Goal: Information Seeking & Learning: Learn about a topic

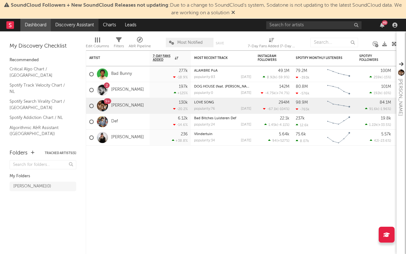
click at [60, 28] on link "Discovery Assistant" at bounding box center [75, 25] width 48 height 13
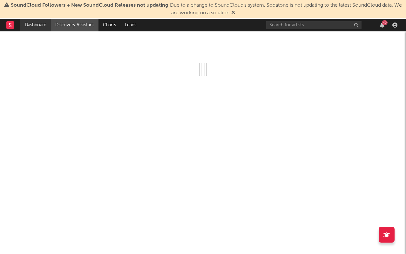
click at [38, 27] on link "Dashboard" at bounding box center [35, 25] width 30 height 13
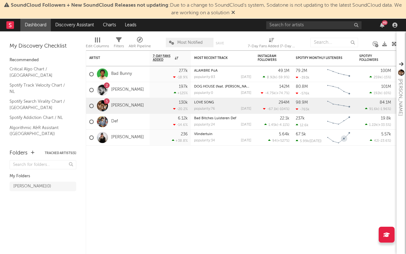
click at [344, 137] on icon "Chart title" at bounding box center [344, 139] width 6 height 6
click at [122, 144] on div "[PERSON_NAME]" at bounding box center [116, 138] width 55 height 18
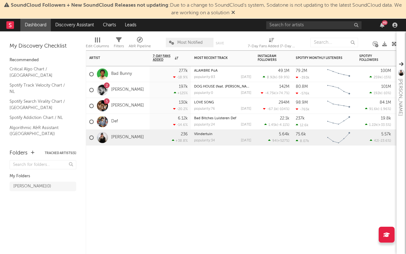
click at [223, 178] on div "Artist Notifications 7-Day Fans Added WoW % Change Most Recent Track Popularity…" at bounding box center [241, 152] width 311 height 204
click at [315, 28] on input "text" at bounding box center [313, 25] width 95 height 8
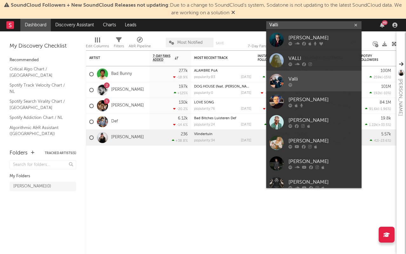
type input "Valli"
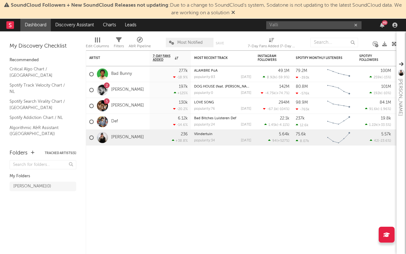
click at [310, 30] on div "Valli 49" at bounding box center [332, 25] width 133 height 13
click at [309, 29] on input "Valli" at bounding box center [313, 25] width 95 height 8
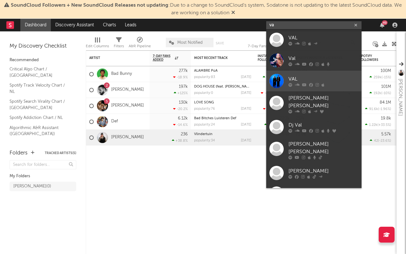
type input "v"
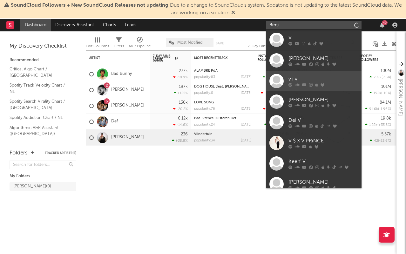
type input "Benji"
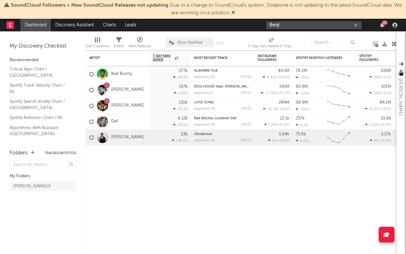
click at [308, 24] on input "Benji" at bounding box center [313, 25] width 95 height 8
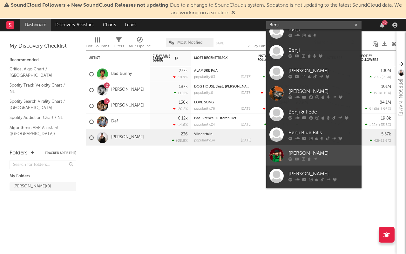
scroll to position [48, 0]
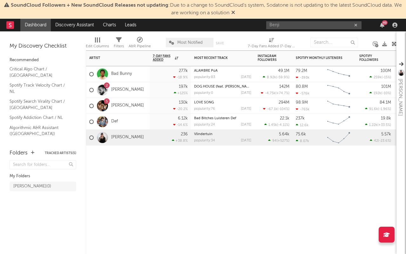
click at [230, 183] on div "Artist Notifications 7-Day Fans Added WoW % Change Most Recent Track Popularity…" at bounding box center [241, 152] width 311 height 204
click at [74, 28] on link "Discovery Assistant" at bounding box center [75, 25] width 48 height 13
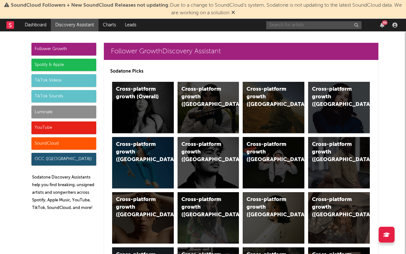
click at [320, 26] on input "text" at bounding box center [313, 25] width 95 height 8
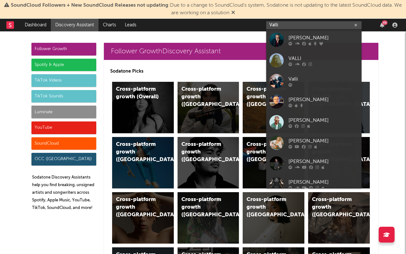
type input "Valli"
click at [320, 26] on input "Valli" at bounding box center [313, 25] width 95 height 8
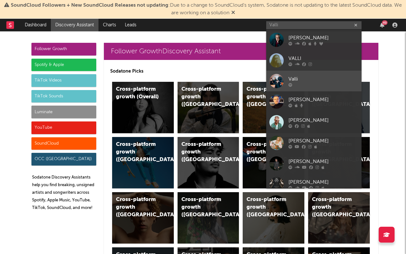
click at [311, 90] on link "Valli" at bounding box center [313, 81] width 95 height 21
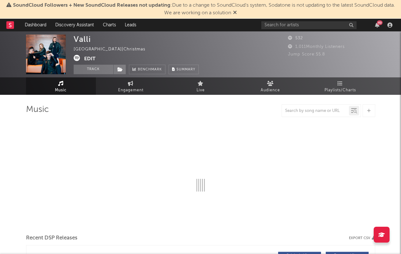
select select "6m"
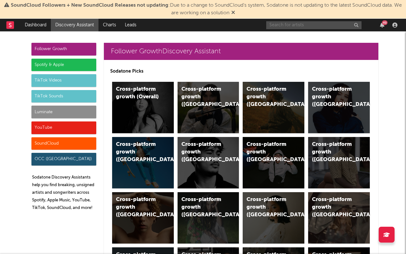
click at [280, 24] on input "text" at bounding box center [313, 25] width 95 height 8
click at [252, 94] on div "Cross-platform growth (US)" at bounding box center [267, 97] width 43 height 23
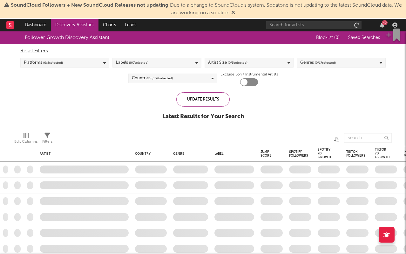
checkbox input "true"
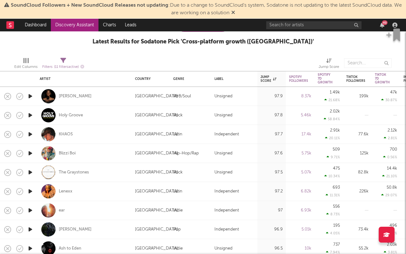
click at [82, 30] on link "Discovery Assistant" at bounding box center [75, 25] width 48 height 13
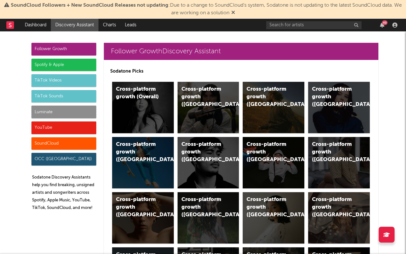
click at [60, 81] on div "TikTok Videos" at bounding box center [63, 80] width 65 height 13
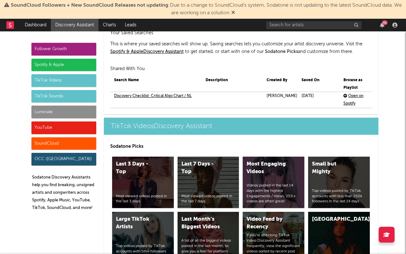
scroll to position [1501, 0]
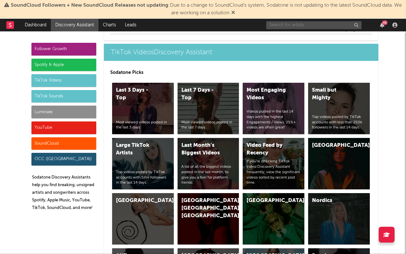
click at [285, 27] on input "text" at bounding box center [313, 25] width 95 height 8
type input "Matta"
click at [192, 98] on div "Last 7 Days - Top" at bounding box center [202, 94] width 43 height 15
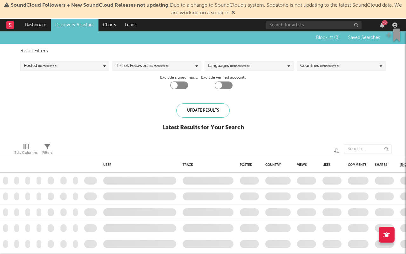
checkbox input "true"
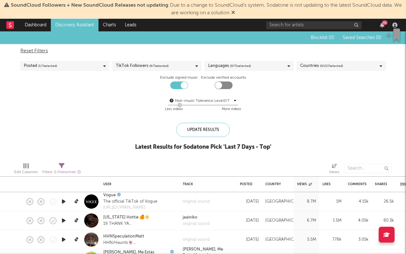
click at [238, 63] on span "( 0 / 71 selected)" at bounding box center [240, 66] width 21 height 8
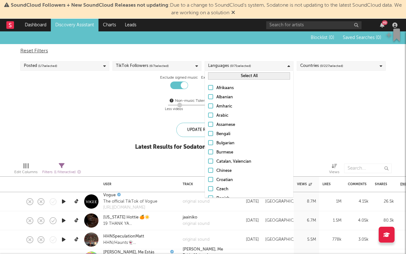
click at [180, 101] on div "Non-music Tolerance: Level 2 / 7" at bounding box center [203, 101] width 57 height 8
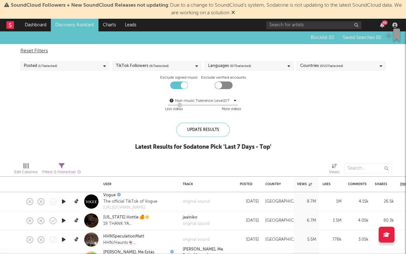
click at [249, 62] on div "Languages ( 0 / 71 selected)" at bounding box center [248, 66] width 89 height 10
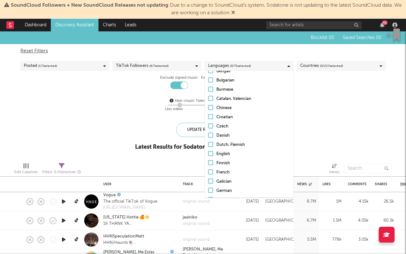
scroll to position [65, 0]
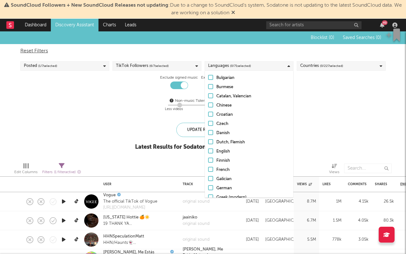
click at [219, 143] on div "Dutch, Flemish" at bounding box center [253, 143] width 74 height 8
click at [208, 143] on input "Dutch, Flemish" at bounding box center [208, 143] width 0 height 8
click at [331, 70] on div "Countries ( 0 / 227 selected)" at bounding box center [341, 66] width 89 height 10
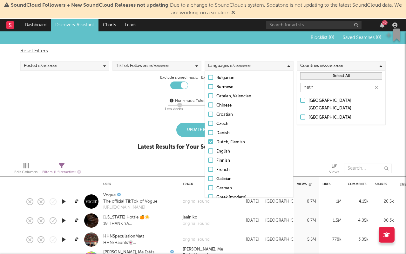
type input "neth"
click at [328, 114] on div "[GEOGRAPHIC_DATA]" at bounding box center [345, 118] width 74 height 8
click at [300, 114] on input "[GEOGRAPHIC_DATA]" at bounding box center [300, 118] width 0 height 8
click at [200, 121] on div "Blocklist ( 0 ) Saved Searches ( 0 ) Reset Filters Posted ( 1 / 7 selected) Tik…" at bounding box center [203, 94] width 406 height 126
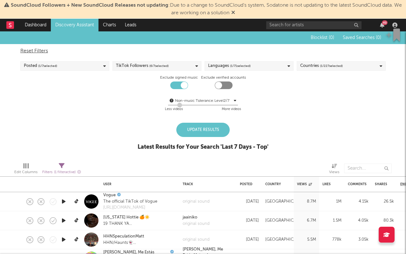
click at [197, 130] on div "Update Results" at bounding box center [202, 130] width 53 height 14
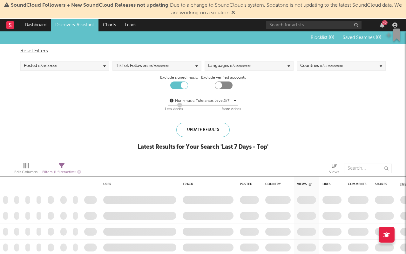
click at [188, 66] on div "TikTok Followers ( 6 / 7 selected)" at bounding box center [156, 66] width 89 height 10
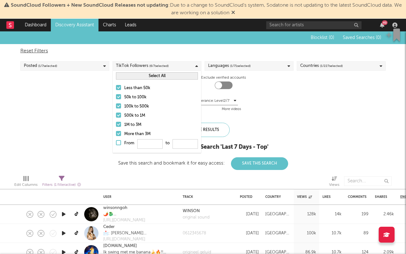
click at [121, 130] on div "Less than 50k 50k to 100k 100k to 500k 500k to 1M 1M to 3M More than 3M From to" at bounding box center [157, 117] width 88 height 72
click at [125, 120] on div "Less than 50k 50k to 100k 100k to 500k 500k to 1M 1M to 3M More than 3M From to" at bounding box center [157, 117] width 88 height 72
click at [125, 125] on div "1M to 3M" at bounding box center [161, 125] width 74 height 8
click at [116, 125] on input "1M to 3M" at bounding box center [116, 125] width 0 height 8
click at [125, 134] on div "More than 3M" at bounding box center [161, 134] width 74 height 8
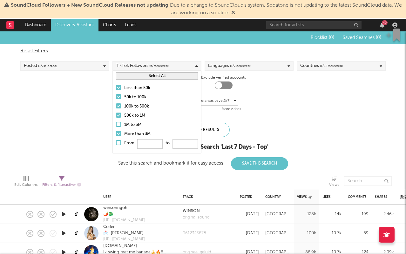
click at [116, 134] on input "More than 3M" at bounding box center [116, 134] width 0 height 8
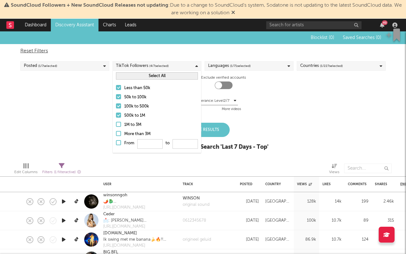
click at [128, 108] on div "100k to 500k" at bounding box center [161, 107] width 74 height 8
click at [116, 108] on input "100k to 500k" at bounding box center [116, 107] width 0 height 8
click at [128, 108] on div "100k to 500k" at bounding box center [161, 107] width 74 height 8
click at [116, 108] on input "100k to 500k" at bounding box center [116, 107] width 0 height 8
click at [128, 117] on div "500k to 1M" at bounding box center [161, 116] width 74 height 8
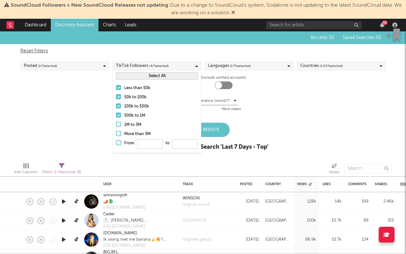
click at [116, 117] on input "500k to 1M" at bounding box center [116, 116] width 0 height 8
click at [130, 92] on div "Less than 50k 50k to 100k 100k to 500k 500k to 1M 1M to 3M More than 3M From to" at bounding box center [157, 117] width 88 height 72
click at [127, 98] on div "50k to 100k" at bounding box center [161, 98] width 74 height 8
click at [116, 98] on input "50k to 100k" at bounding box center [116, 98] width 0 height 8
click at [127, 104] on div "100k to 500k" at bounding box center [161, 107] width 74 height 8
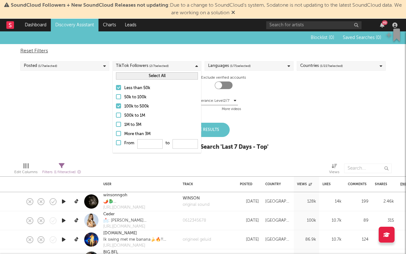
click at [116, 104] on input "100k to 500k" at bounding box center [116, 107] width 0 height 8
click at [230, 106] on div "More videos" at bounding box center [231, 110] width 19 height 8
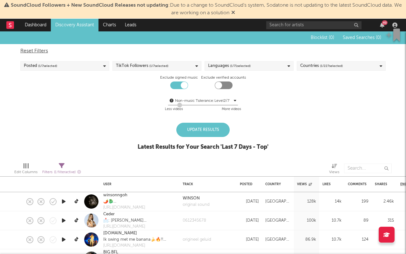
click at [206, 133] on div "Update Results" at bounding box center [202, 130] width 53 height 14
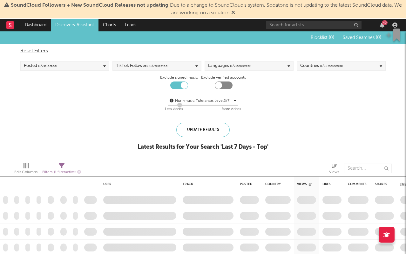
click at [82, 66] on div "Posted ( 1 / 7 selected)" at bounding box center [64, 66] width 89 height 10
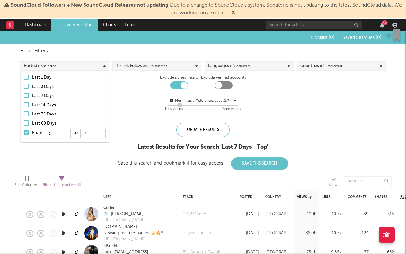
click at [50, 106] on div "Last 14 Days" at bounding box center [69, 106] width 74 height 8
click at [24, 106] on input "Last 14 Days" at bounding box center [24, 106] width 0 height 8
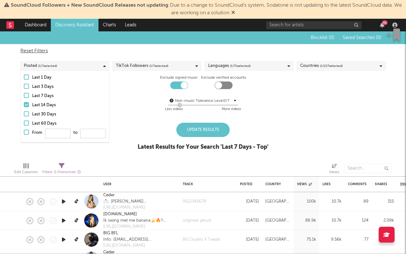
click at [139, 93] on div "Non-music Tolerance: Level 2 / 7 2 Less videos More videos" at bounding box center [202, 104] width 365 height 24
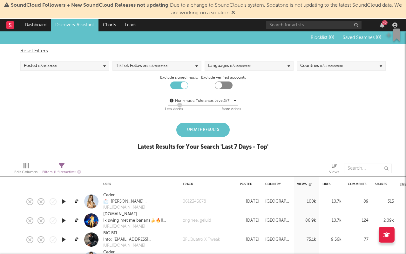
click at [197, 132] on div "Update Results" at bounding box center [202, 130] width 53 height 14
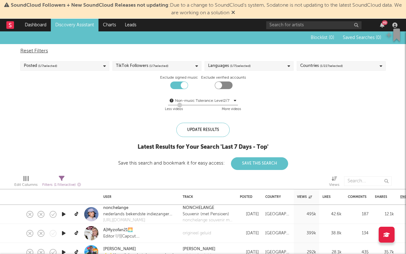
click at [56, 60] on div "Reset Filters Posted ( 1 / 7 selected) TikTok Followers ( 1 / 7 selected) Langu…" at bounding box center [202, 80] width 371 height 72
click at [53, 70] on span "( 1 / 7 selected)" at bounding box center [47, 66] width 19 height 8
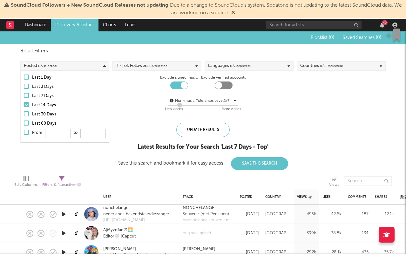
click at [55, 67] on span "( 1 / 7 selected)" at bounding box center [47, 66] width 19 height 8
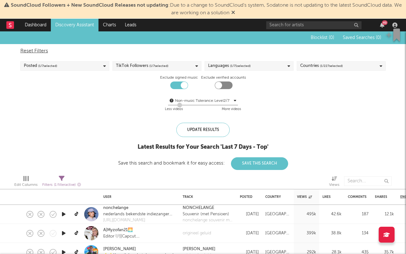
click at [55, 67] on span "( 1 / 7 selected)" at bounding box center [47, 66] width 19 height 8
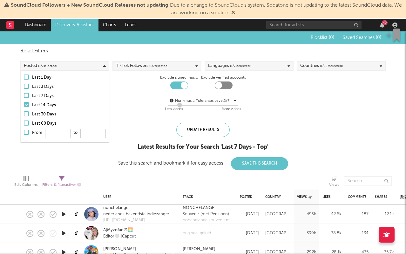
click at [33, 104] on div "Last 14 Days" at bounding box center [69, 106] width 74 height 8
click at [24, 104] on input "Last 14 Days" at bounding box center [24, 106] width 0 height 8
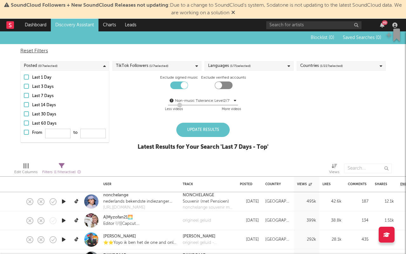
click at [32, 89] on div "Last 3 Days" at bounding box center [69, 87] width 74 height 8
click at [24, 89] on input "Last 3 Days" at bounding box center [24, 87] width 0 height 8
click at [189, 126] on div "Update Results" at bounding box center [202, 130] width 53 height 14
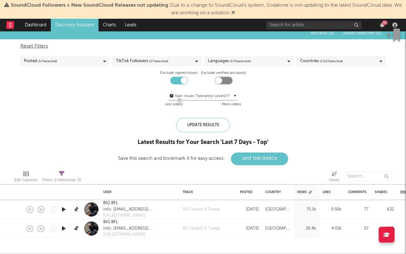
click at [65, 61] on div "Posted ( 1 / 7 selected)" at bounding box center [64, 62] width 89 height 10
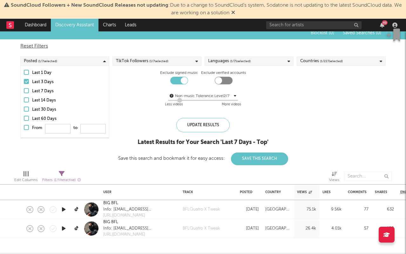
click at [46, 90] on div "Last 7 Days" at bounding box center [69, 92] width 74 height 8
click at [24, 90] on input "Last 7 Days" at bounding box center [24, 92] width 0 height 8
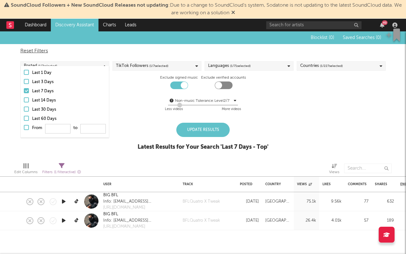
click at [187, 121] on div "Blocklist ( 0 ) Saved Searches ( 0 ) Reset Filters Posted ( 1 / 7 selected) Tik…" at bounding box center [203, 94] width 406 height 126
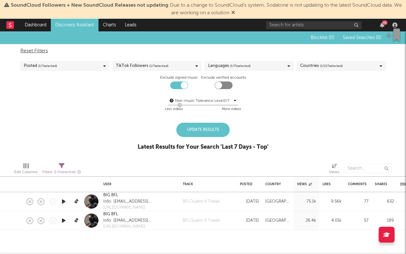
click at [187, 126] on div "Update Results" at bounding box center [202, 130] width 53 height 14
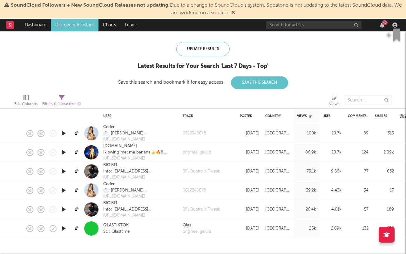
click at [57, 27] on link "Discovery Assistant" at bounding box center [75, 25] width 48 height 13
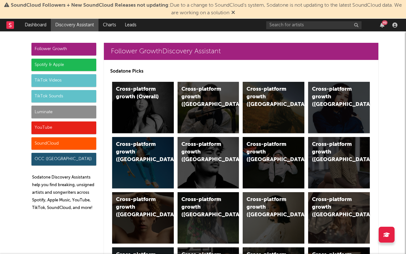
click at [34, 17] on div "SoundCloud Followers + New SoundCloud Releases not updating : Due to a change t…" at bounding box center [203, 9] width 406 height 19
click at [33, 26] on link "Dashboard" at bounding box center [35, 25] width 30 height 13
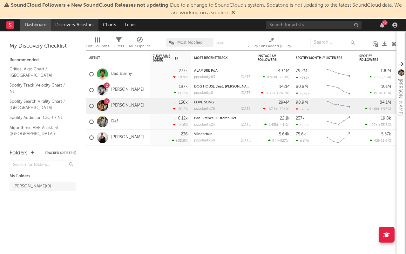
click at [51, 26] on link "Discovery Assistant" at bounding box center [75, 25] width 48 height 13
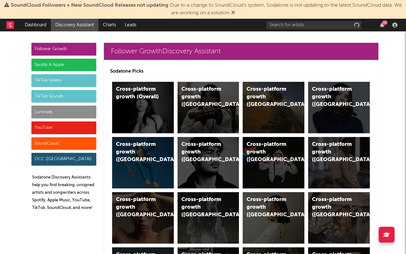
click at [52, 25] on link "Discovery Assistant" at bounding box center [75, 25] width 48 height 13
click at [43, 83] on div "TikTok Videos" at bounding box center [63, 80] width 65 height 13
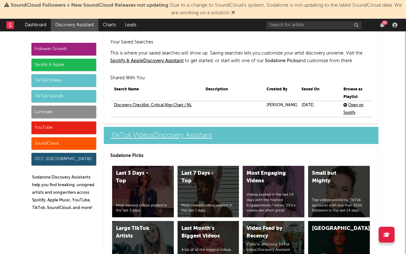
scroll to position [1501, 0]
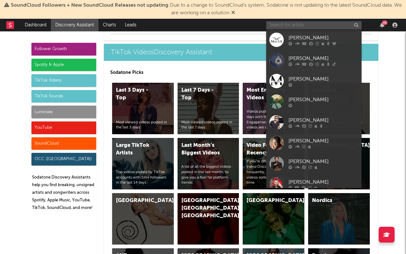
click at [302, 21] on input "text" at bounding box center [313, 25] width 95 height 8
type input "Senna ame"
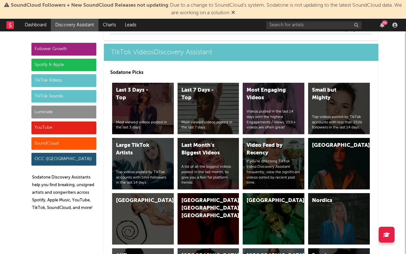
click at [48, 81] on div "TikTok Videos" at bounding box center [63, 80] width 65 height 13
click at [43, 92] on div "TikTok Sounds" at bounding box center [63, 96] width 65 height 13
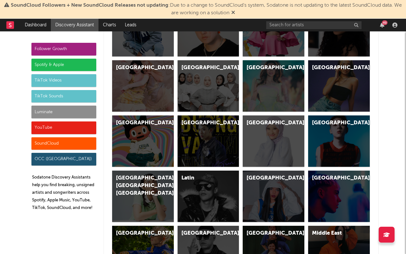
scroll to position [2136, 0]
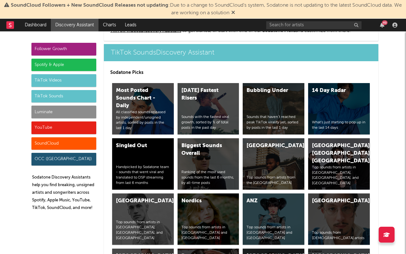
click at [354, 94] on div "14 Day Radar What's just starting to pop up in the last 14 days" at bounding box center [339, 108] width 62 height 51
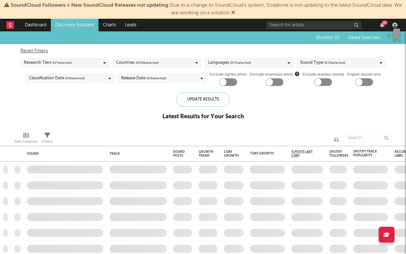
checkbox input "true"
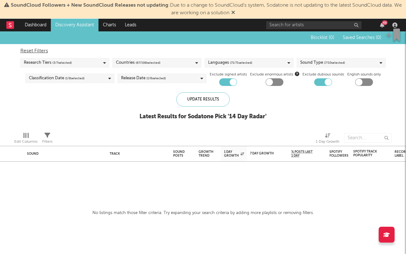
click at [236, 63] on span "( 71 / 71 selected)" at bounding box center [241, 63] width 22 height 8
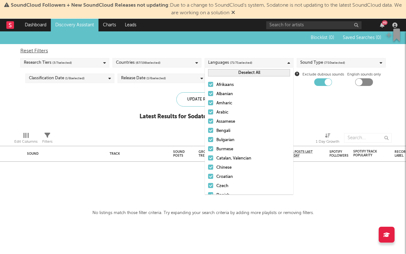
click at [230, 70] on button "Deselect All" at bounding box center [249, 72] width 82 height 7
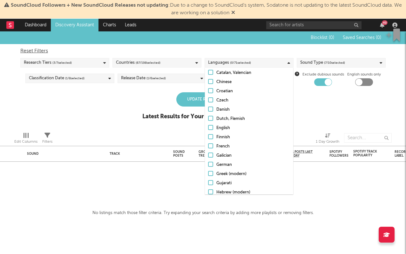
scroll to position [89, 0]
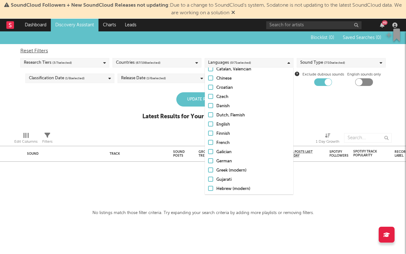
click at [235, 113] on div "Dutch, Flemish" at bounding box center [253, 116] width 74 height 8
click at [208, 113] on input "Dutch, Flemish" at bounding box center [208, 116] width 0 height 8
click at [352, 55] on div "Reset Filters Research Tiers ( 3 / 7 selected) Countries ( 67 / 198 selected) L…" at bounding box center [202, 65] width 371 height 42
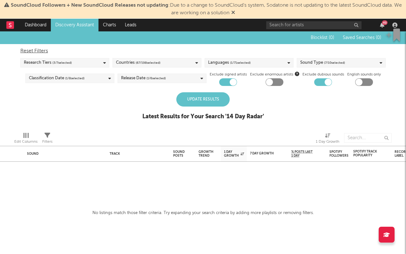
click at [334, 62] on span "( 7 / 10 selected)" at bounding box center [334, 63] width 21 height 8
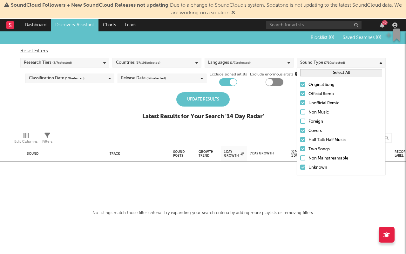
click at [167, 62] on div "Countries ( 67 / 198 selected)" at bounding box center [156, 63] width 89 height 10
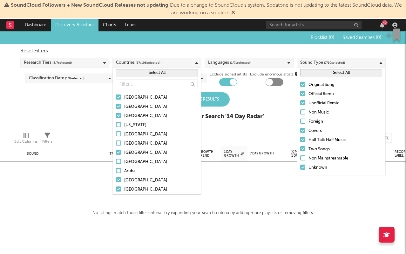
click at [145, 73] on button "Select All" at bounding box center [157, 72] width 82 height 7
click at [145, 73] on button "Deselect All" at bounding box center [157, 72] width 82 height 7
click at [128, 84] on input "text" at bounding box center [157, 85] width 82 height 10
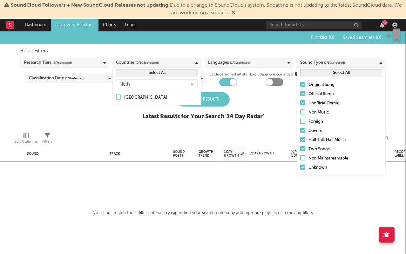
type input "Neth"
click at [119, 95] on div at bounding box center [118, 97] width 5 height 5
click at [116, 95] on input "[GEOGRAPHIC_DATA]" at bounding box center [116, 98] width 0 height 8
click at [92, 65] on div "Research Tiers ( 3 / 7 selected)" at bounding box center [64, 63] width 89 height 10
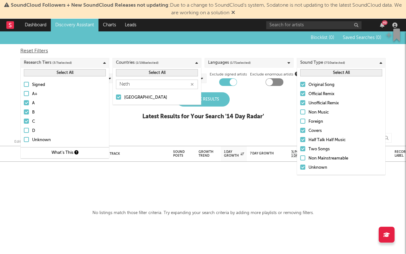
click at [35, 136] on div "Signed A+ A B C D Unknown" at bounding box center [65, 112] width 88 height 69
click at [36, 133] on div "D" at bounding box center [69, 131] width 74 height 8
click at [24, 133] on input "D" at bounding box center [24, 131] width 0 height 8
click at [166, 148] on div "Track" at bounding box center [138, 153] width 57 height 13
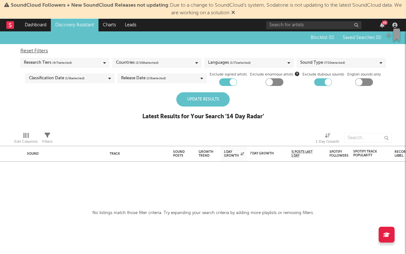
click at [196, 98] on div "Update Results" at bounding box center [202, 99] width 53 height 14
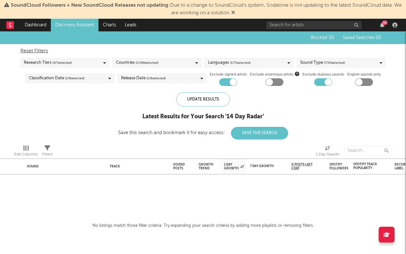
click at [180, 76] on div "Release Date ( 1 / 6 selected)" at bounding box center [161, 79] width 89 height 10
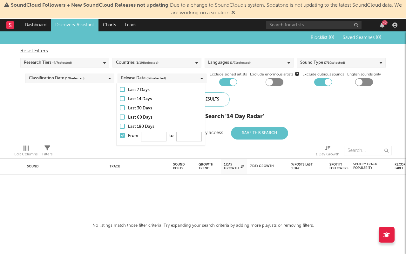
click at [279, 99] on div "Update Results Latest Results for Your Search ' 14 Day Radar ' Save this search…" at bounding box center [203, 115] width 170 height 47
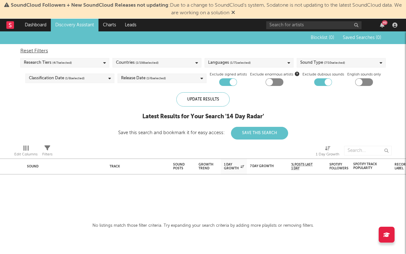
click at [234, 84] on div at bounding box center [233, 82] width 7 height 7
click at [231, 82] on div at bounding box center [228, 82] width 18 height 8
checkbox input "true"
click at [326, 80] on div at bounding box center [327, 82] width 7 height 7
click at [321, 84] on div at bounding box center [323, 82] width 18 height 8
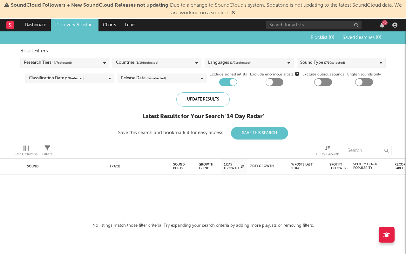
checkbox input "true"
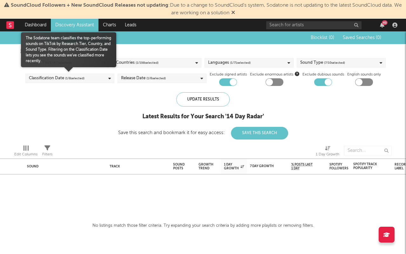
click at [83, 81] on span "( 1 / 8 selected)" at bounding box center [74, 79] width 19 height 8
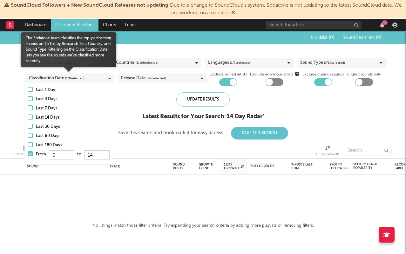
click at [113, 126] on div "Blocklist ( 0 ) Saved Searches ( 0 ) Reset Filters Research Tiers ( 4 / 7 selec…" at bounding box center [203, 85] width 406 height 108
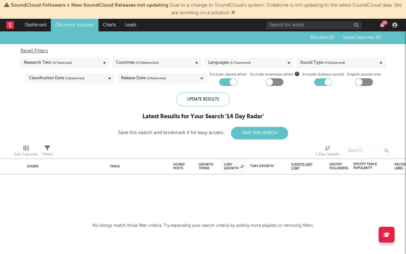
click at [128, 73] on div "Reset Filters Research Tiers ( 4 / 7 selected) Countries ( 1 / 198 selected) La…" at bounding box center [202, 65] width 371 height 42
click at [127, 76] on div "Release Date ( 1 / 6 selected)" at bounding box center [143, 79] width 45 height 8
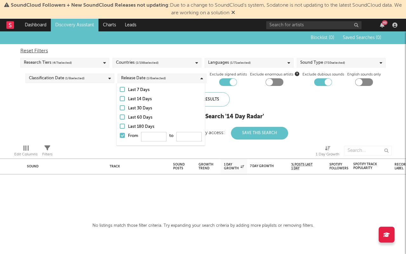
click at [249, 94] on div "Update Results Latest Results for Your Search ' 14 Day Radar ' Save this search…" at bounding box center [203, 115] width 170 height 47
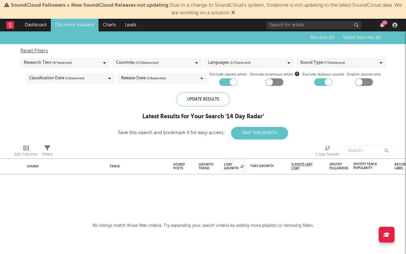
click at [168, 82] on div "Release Date ( 1 / 6 selected)" at bounding box center [161, 79] width 89 height 10
click at [226, 99] on div "Update Results" at bounding box center [202, 99] width 53 height 14
click at [183, 70] on div "Reset Filters Research Tiers ( 4 / 7 selected) Countries ( 1 / 198 selected) La…" at bounding box center [202, 65] width 371 height 42
click at [180, 74] on div "Release Date ( 1 / 6 selected)" at bounding box center [161, 79] width 89 height 10
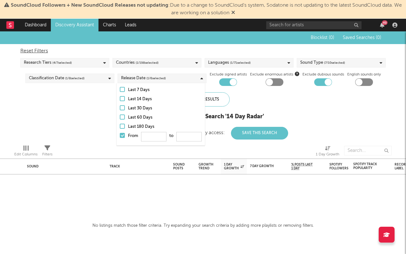
click at [134, 120] on div "Last 60 Days" at bounding box center [165, 118] width 74 height 8
click at [120, 120] on input "Last 60 Days" at bounding box center [120, 118] width 0 height 8
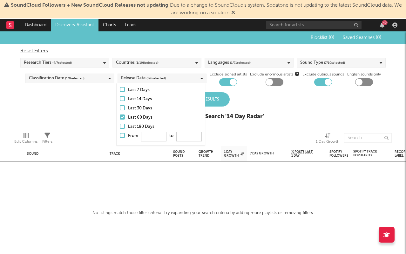
click at [9, 103] on div "Blocklist ( 0 ) Saved Searches ( 0 ) Reset Filters Research Tiers ( 4 / 7 selec…" at bounding box center [203, 79] width 406 height 96
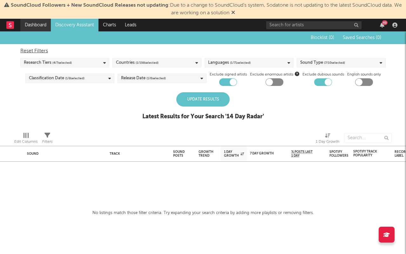
click at [27, 21] on link "Dashboard" at bounding box center [35, 25] width 30 height 13
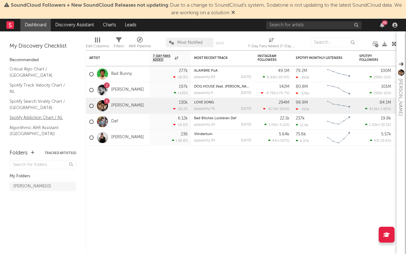
click at [30, 114] on link "Spotify Addiction Chart / NL" at bounding box center [40, 117] width 60 height 7
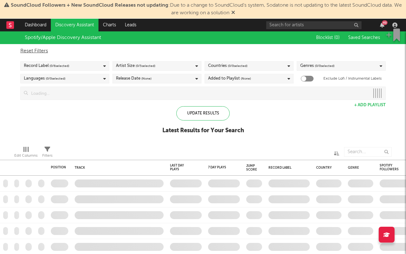
checkbox input "true"
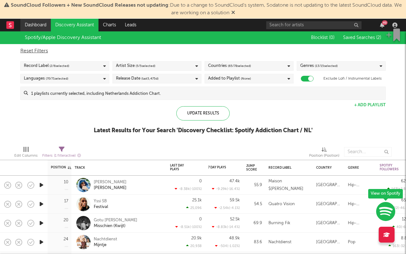
click at [39, 23] on link "Dashboard" at bounding box center [35, 25] width 30 height 13
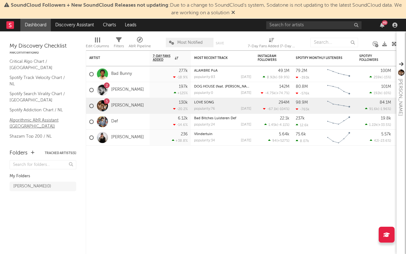
scroll to position [8, 0]
click at [35, 117] on link "Algorithmic A&R Assistant (Netherlands)" at bounding box center [40, 123] width 60 height 13
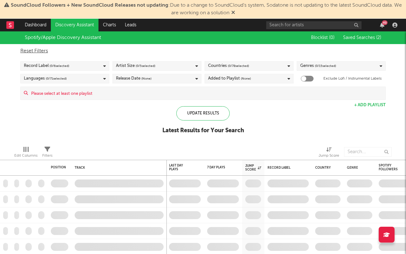
click at [255, 63] on div "Countries ( 0 / 78 selected)" at bounding box center [248, 66] width 89 height 10
type input "neth"
click at [223, 98] on div "[GEOGRAPHIC_DATA]" at bounding box center [253, 101] width 74 height 8
click at [208, 98] on input "[GEOGRAPHIC_DATA]" at bounding box center [208, 101] width 0 height 8
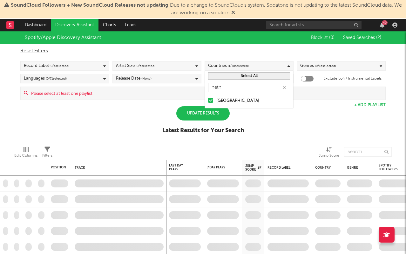
click at [335, 63] on span "( 0 / 15 selected)" at bounding box center [325, 66] width 21 height 8
click at [198, 119] on div "Update Results" at bounding box center [202, 113] width 53 height 14
click at [205, 119] on div "Update Results" at bounding box center [202, 113] width 53 height 14
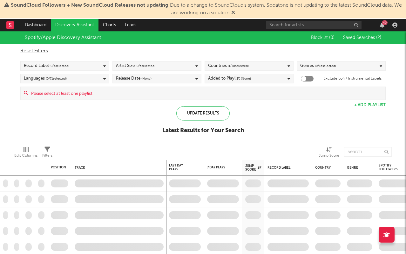
click at [318, 64] on span "( 0 / 15 selected)" at bounding box center [325, 66] width 21 height 8
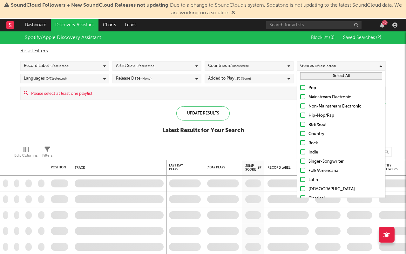
click at [147, 59] on div "Reset Filters Record Label ( 0 / 6 selected) Artist Size ( 0 / 5 selected) Coun…" at bounding box center [202, 72] width 371 height 56
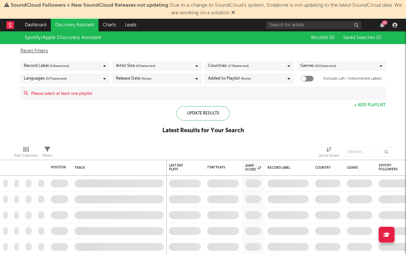
click at [145, 67] on span "( 0 / 5 selected)" at bounding box center [146, 66] width 20 height 8
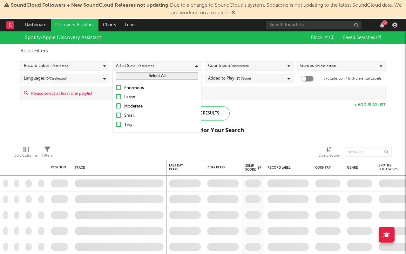
click at [129, 115] on div "Small" at bounding box center [161, 116] width 74 height 8
click at [116, 115] on input "Small" at bounding box center [116, 116] width 0 height 8
click at [218, 97] on input at bounding box center [206, 93] width 357 height 13
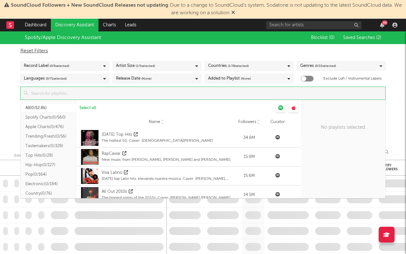
click at [7, 105] on div "Spotify/Apple Discovery Assistant Blocklist ( 0 ) Saved Searches ( 2 ) Reset Fi…" at bounding box center [203, 86] width 406 height 110
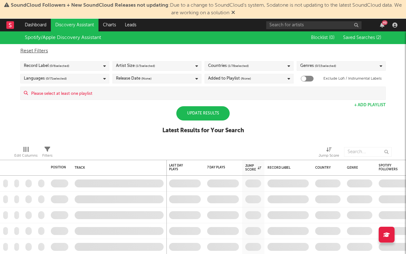
click at [37, 75] on div "Languages ( 0 / 71 selected)" at bounding box center [45, 79] width 43 height 8
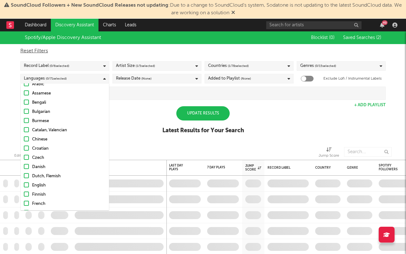
scroll to position [65, 0]
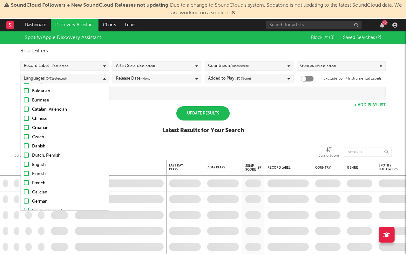
click at [37, 153] on div "Dutch, Flemish" at bounding box center [69, 156] width 74 height 8
click at [24, 153] on input "Dutch, Flemish" at bounding box center [24, 156] width 0 height 8
click at [151, 118] on div "Spotify/Apple Discovery Assistant Blocklist ( 0 ) Saved Searches ( 2 ) Reset Fi…" at bounding box center [203, 86] width 406 height 110
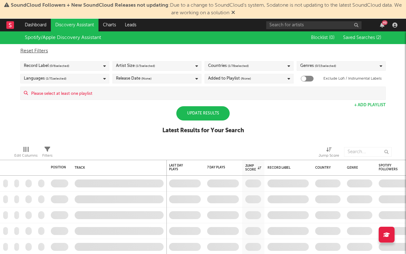
click at [224, 80] on div "Added to Playlist (None)" at bounding box center [229, 79] width 43 height 8
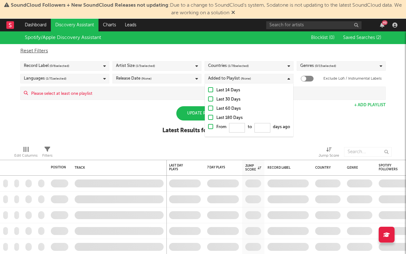
click at [137, 119] on div "Spotify/Apple Discovery Assistant Blocklist ( 0 ) Saved Searches ( 2 ) Reset Fi…" at bounding box center [203, 86] width 406 height 110
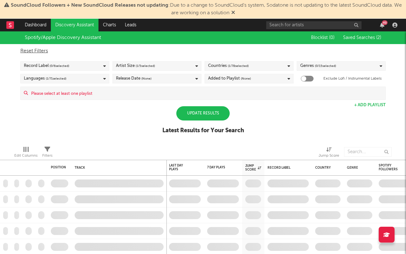
click at [196, 109] on div "Update Results" at bounding box center [202, 113] width 53 height 14
click at [196, 113] on div "Update Results" at bounding box center [202, 113] width 53 height 14
click at [315, 66] on span "( 0 / 15 selected)" at bounding box center [325, 66] width 21 height 8
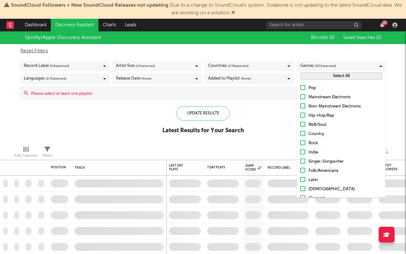
click at [315, 66] on span "( 0 / 15 selected)" at bounding box center [325, 66] width 21 height 8
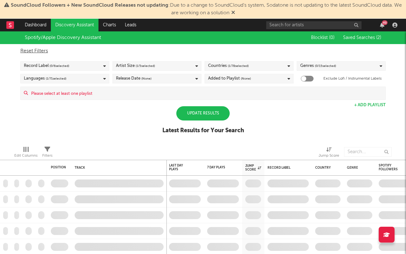
click at [210, 108] on div "Update Results" at bounding box center [202, 113] width 53 height 14
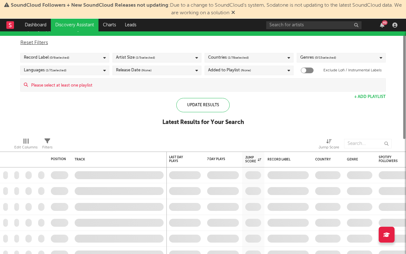
click at [117, 86] on input at bounding box center [206, 85] width 357 height 13
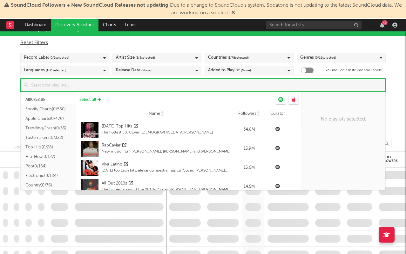
click at [97, 100] on button "Select all" at bounding box center [90, 100] width 28 height 10
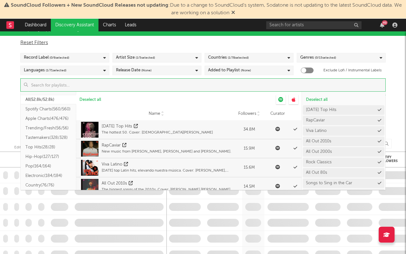
click at [3, 128] on div "Spotify/Apple Discovery Assistant Blocklist ( 0 ) Saved Searches ( 2 ) Reset Fi…" at bounding box center [203, 78] width 406 height 110
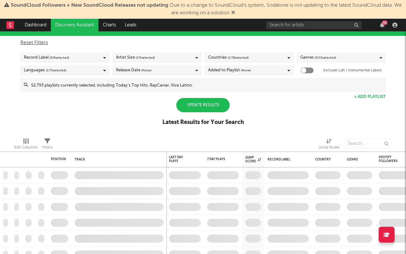
click at [184, 105] on div "Update Results" at bounding box center [202, 105] width 53 height 14
click at [185, 105] on div "Update Results" at bounding box center [202, 105] width 53 height 14
click at [197, 103] on div "Update Results" at bounding box center [202, 105] width 53 height 14
click at [183, 103] on div "Update Results" at bounding box center [202, 105] width 53 height 14
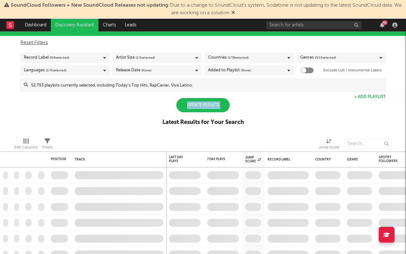
click at [183, 103] on div "Update Results" at bounding box center [202, 105] width 53 height 14
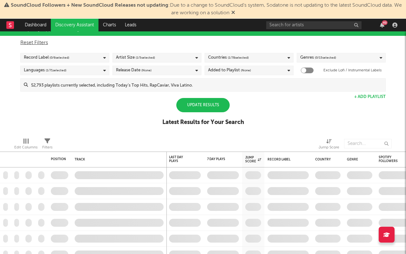
click at [206, 111] on div "Update Results" at bounding box center [202, 105] width 53 height 14
click at [263, 111] on div "Spotify/Apple Discovery Assistant Blocklist ( 0 ) Saved Searches ( 2 ) Reset Fi…" at bounding box center [203, 78] width 406 height 110
click at [250, 70] on span "(None)" at bounding box center [246, 71] width 10 height 8
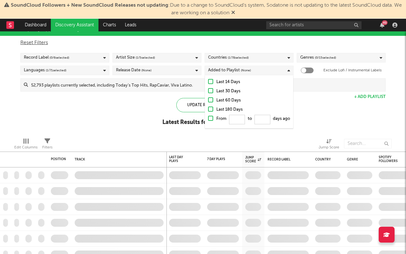
click at [229, 82] on div "Last 14 Days" at bounding box center [253, 82] width 74 height 8
click at [208, 82] on input "Last 14 Days" at bounding box center [208, 82] width 0 height 8
click at [297, 130] on div "Spotify/Apple Discovery Assistant Blocklist ( 0 ) Saved Searches ( 2 ) Reset Fi…" at bounding box center [203, 78] width 406 height 110
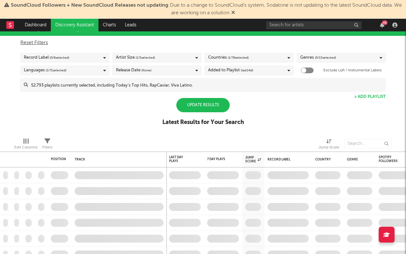
click at [196, 113] on div "Update Results Latest Results for Your Search" at bounding box center [203, 115] width 82 height 35
click at [205, 110] on div "Update Results" at bounding box center [202, 105] width 53 height 14
click at [206, 108] on div "Update Results" at bounding box center [202, 105] width 53 height 14
click at [192, 104] on div "Update Results" at bounding box center [202, 105] width 53 height 14
click at [235, 10] on icon at bounding box center [233, 12] width 4 height 5
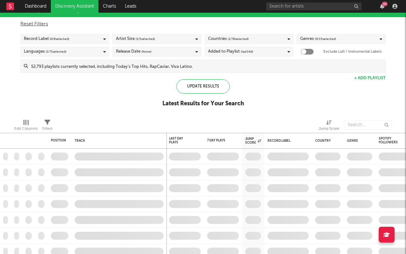
click at [327, 38] on span "( 0 / 15 selected)" at bounding box center [325, 39] width 21 height 8
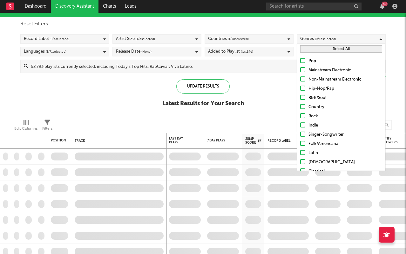
click at [324, 44] on div "Select All" at bounding box center [341, 49] width 88 height 10
click at [321, 45] on button "Select All" at bounding box center [341, 48] width 82 height 7
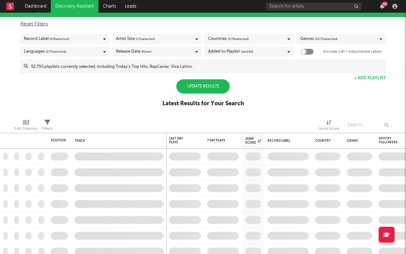
click at [202, 85] on div "Update Results" at bounding box center [202, 86] width 53 height 14
click at [198, 86] on div "Update Results" at bounding box center [202, 86] width 53 height 14
click at [199, 86] on div "Update Results" at bounding box center [202, 86] width 53 height 14
click at [312, 40] on div "Genres ( 15 / 15 selected)" at bounding box center [318, 39] width 37 height 8
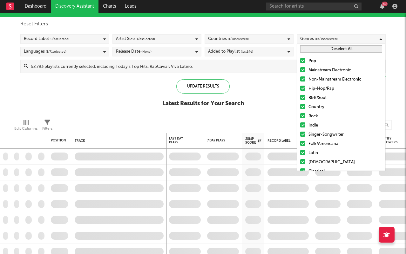
click at [311, 47] on button "Deselect All" at bounding box center [341, 48] width 82 height 7
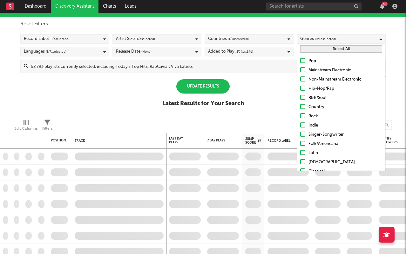
click at [311, 63] on div "Pop" at bounding box center [345, 61] width 74 height 8
click at [300, 63] on input "Pop" at bounding box center [300, 61] width 0 height 8
click at [304, 97] on div at bounding box center [302, 97] width 5 height 5
click at [300, 97] on input "R&B/Soul" at bounding box center [300, 98] width 0 height 8
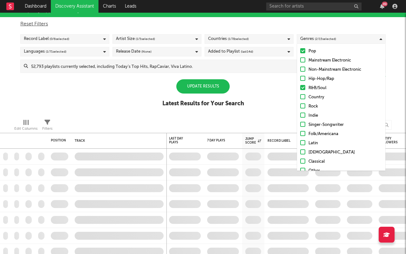
scroll to position [10, 0]
click at [307, 122] on label "Singer-Songwriter" at bounding box center [341, 125] width 82 height 8
click at [300, 122] on input "Singer-Songwriter" at bounding box center [300, 125] width 0 height 8
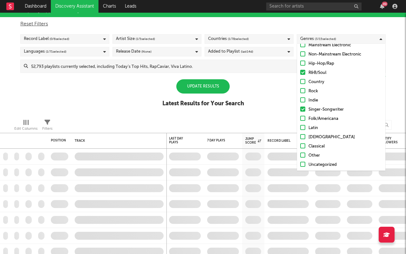
scroll to position [26, 0]
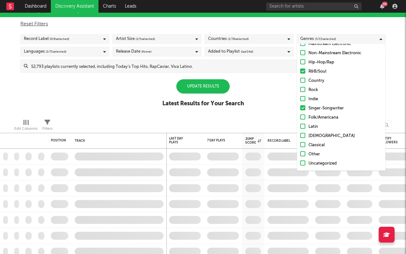
click at [326, 118] on div "Folk/Americana" at bounding box center [345, 118] width 74 height 8
click at [300, 118] on input "Folk/Americana" at bounding box center [300, 118] width 0 height 8
click at [281, 104] on div "Spotify/Apple Discovery Assistant Blocklist ( 0 ) Saved Searches ( 2 ) Reset Fi…" at bounding box center [203, 59] width 406 height 110
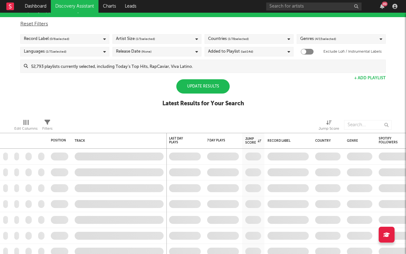
click at [209, 84] on div "Update Results" at bounding box center [202, 86] width 53 height 14
click at [258, 84] on div "Spotify/Apple Discovery Assistant Blocklist ( 0 ) Saved Searches ( 2 ) Reset Fi…" at bounding box center [203, 59] width 406 height 110
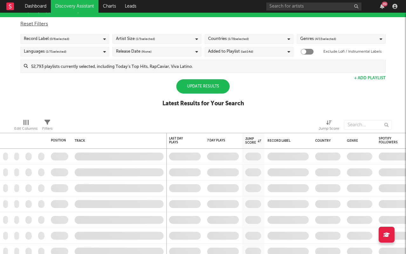
click at [202, 86] on div "Update Results" at bounding box center [202, 86] width 53 height 14
click at [83, 68] on input at bounding box center [206, 66] width 357 height 13
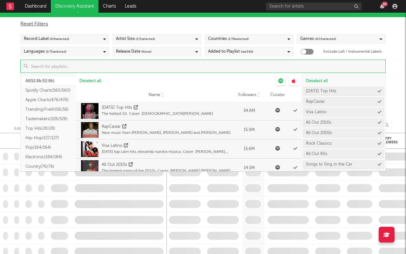
click at [43, 86] on button "Spotify Charts ( 560/560 )" at bounding box center [49, 91] width 56 height 10
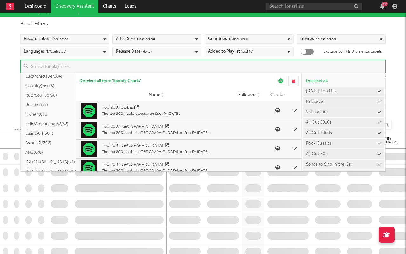
scroll to position [0, 0]
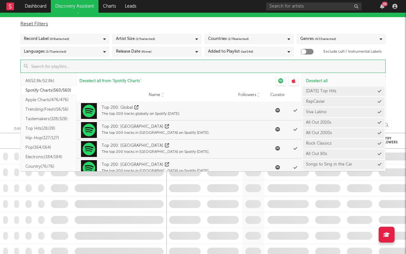
click at [44, 83] on button "All ( 52.8k/52.8k )" at bounding box center [49, 81] width 56 height 10
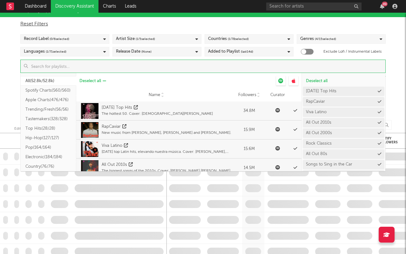
click at [90, 80] on span "Deselect all" at bounding box center [90, 81] width 22 height 4
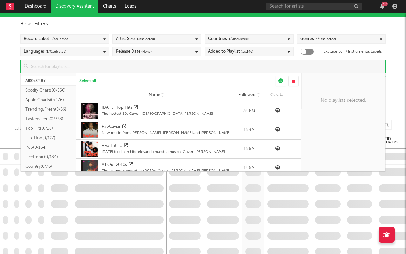
click at [44, 90] on button "Spotify Charts ( 0/560 )" at bounding box center [49, 91] width 56 height 10
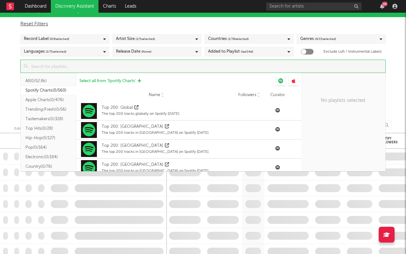
click at [95, 81] on span "Select all from ' Spotify Charts '" at bounding box center [107, 81] width 57 height 4
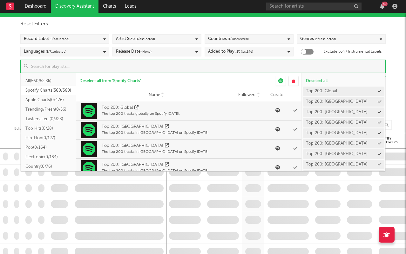
click at [4, 83] on div "Spotify/Apple Discovery Assistant Blocklist ( 0 ) Saved Searches ( 2 ) Reset Fi…" at bounding box center [203, 59] width 406 height 110
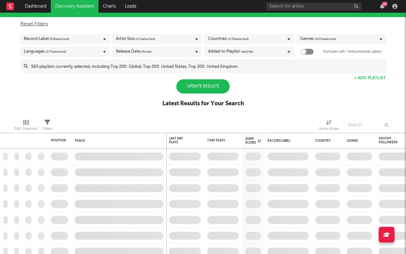
click at [213, 81] on div "Update Results" at bounding box center [202, 86] width 53 height 14
click at [207, 84] on div "Update Results" at bounding box center [202, 86] width 53 height 14
click at [207, 84] on div "Spotify/Apple Discovery Assistant Blocklist ( 0 ) Saved Searches ( 2 ) Reset Fi…" at bounding box center [203, 59] width 406 height 110
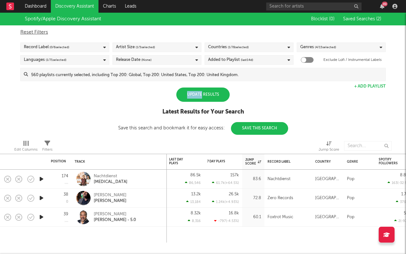
click at [207, 84] on div "Spotify/Apple Discovery Assistant Blocklist ( 0 ) Saved Searches ( 2 ) Reset Fi…" at bounding box center [203, 74] width 406 height 122
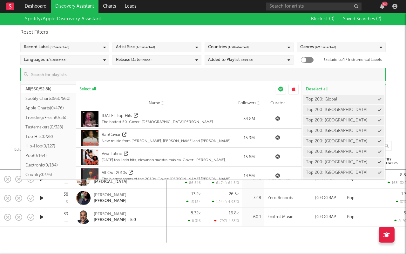
click at [57, 78] on input at bounding box center [206, 74] width 357 height 13
click at [44, 119] on button "Trending/Fresh ( 0/56 )" at bounding box center [49, 118] width 56 height 10
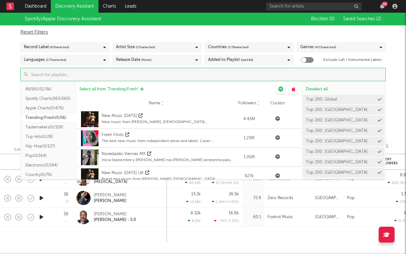
click at [104, 86] on button "Select all from ' Trending/Fresh '" at bounding box center [111, 89] width 70 height 10
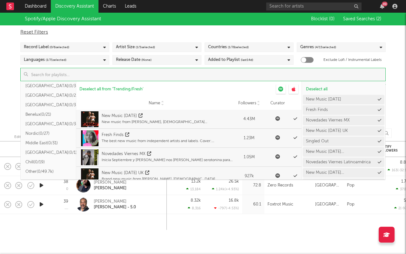
scroll to position [198, 0]
click at [10, 104] on div "Spotify/Apple Discovery Assistant Blocklist ( 0 ) Saved Searches ( 2 ) Reset Fi…" at bounding box center [203, 68] width 406 height 110
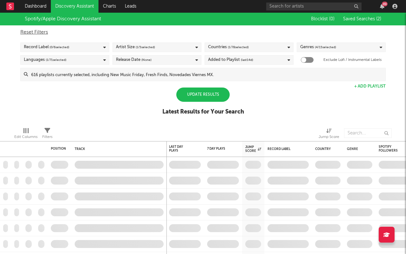
click at [186, 92] on div "Update Results" at bounding box center [202, 95] width 53 height 14
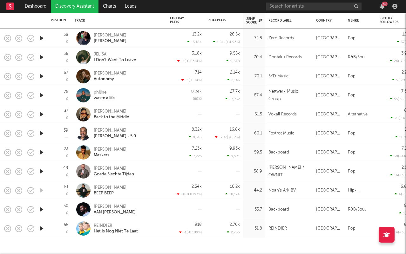
click at [98, 222] on div "REINDIER Het Is Nog Niet Te Laat" at bounding box center [119, 228] width 89 height 19
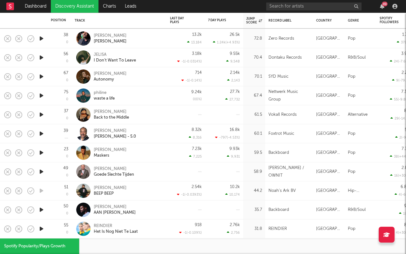
select select "1w"
click at [115, 111] on div "[PERSON_NAME]" at bounding box center [111, 112] width 35 height 6
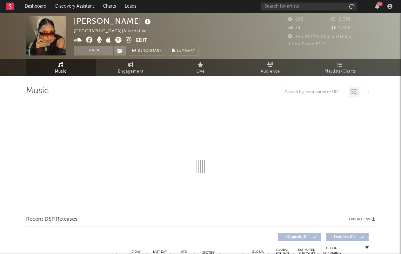
select select "1w"
